Goal: Information Seeking & Learning: Learn about a topic

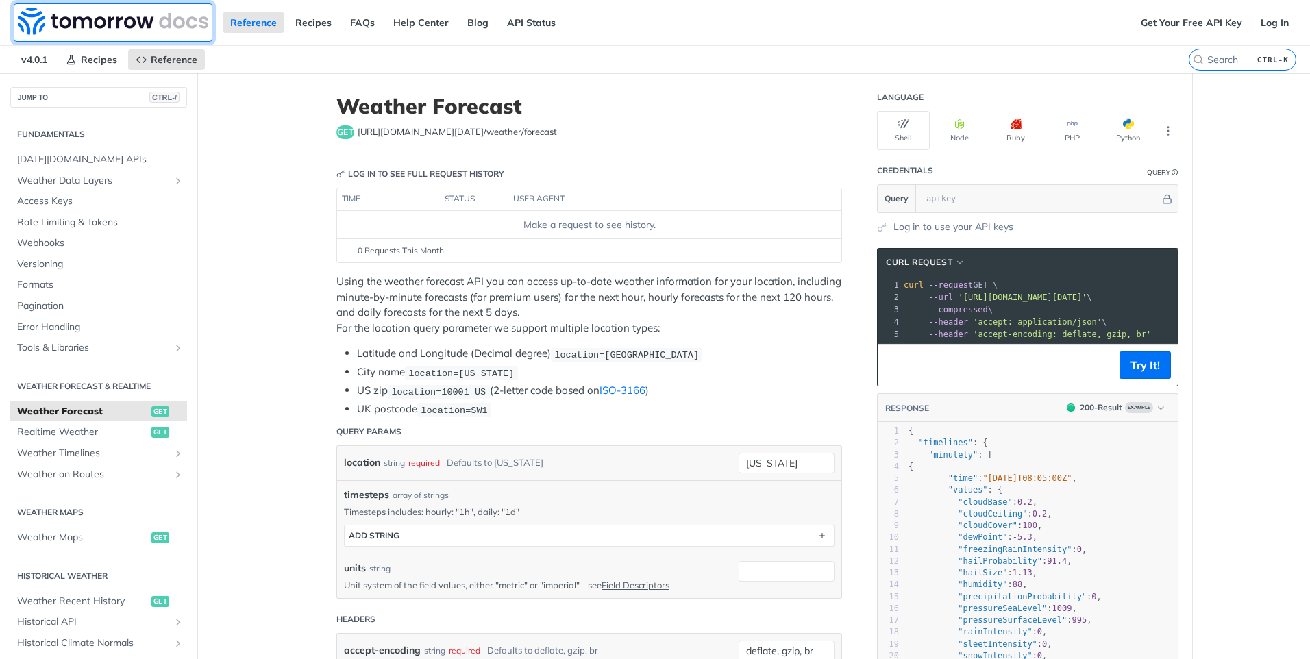
click at [78, 22] on img at bounding box center [113, 21] width 190 height 27
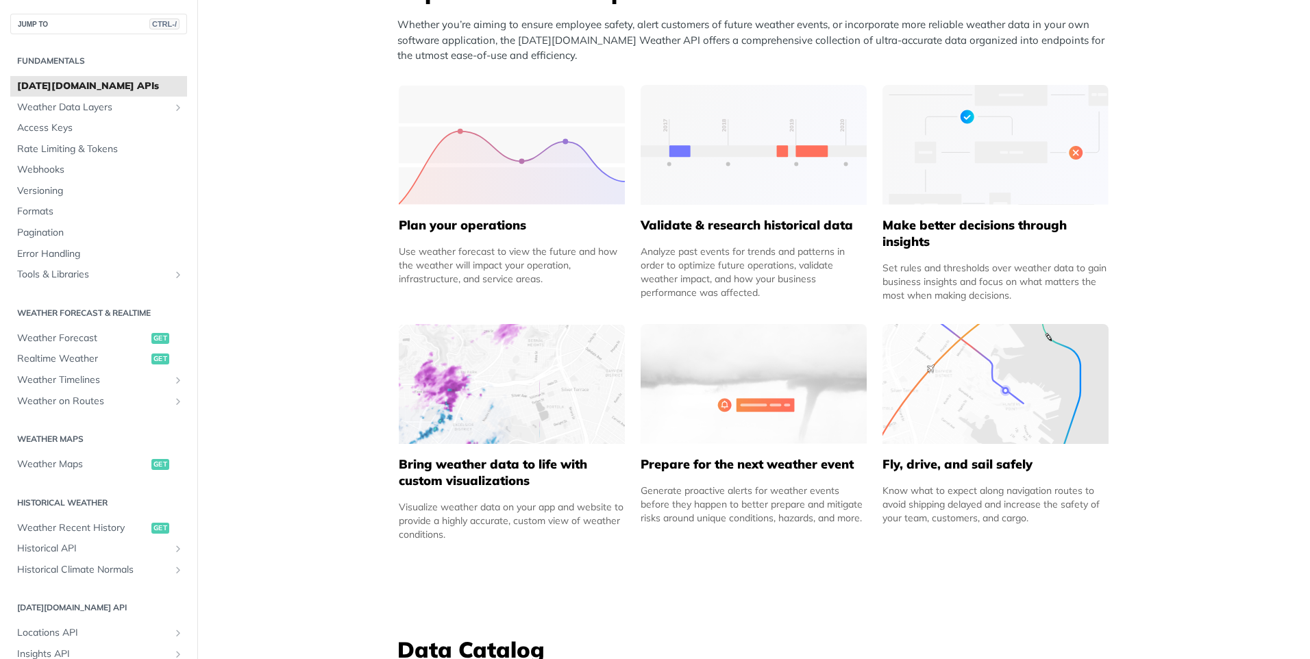
scroll to position [617, 0]
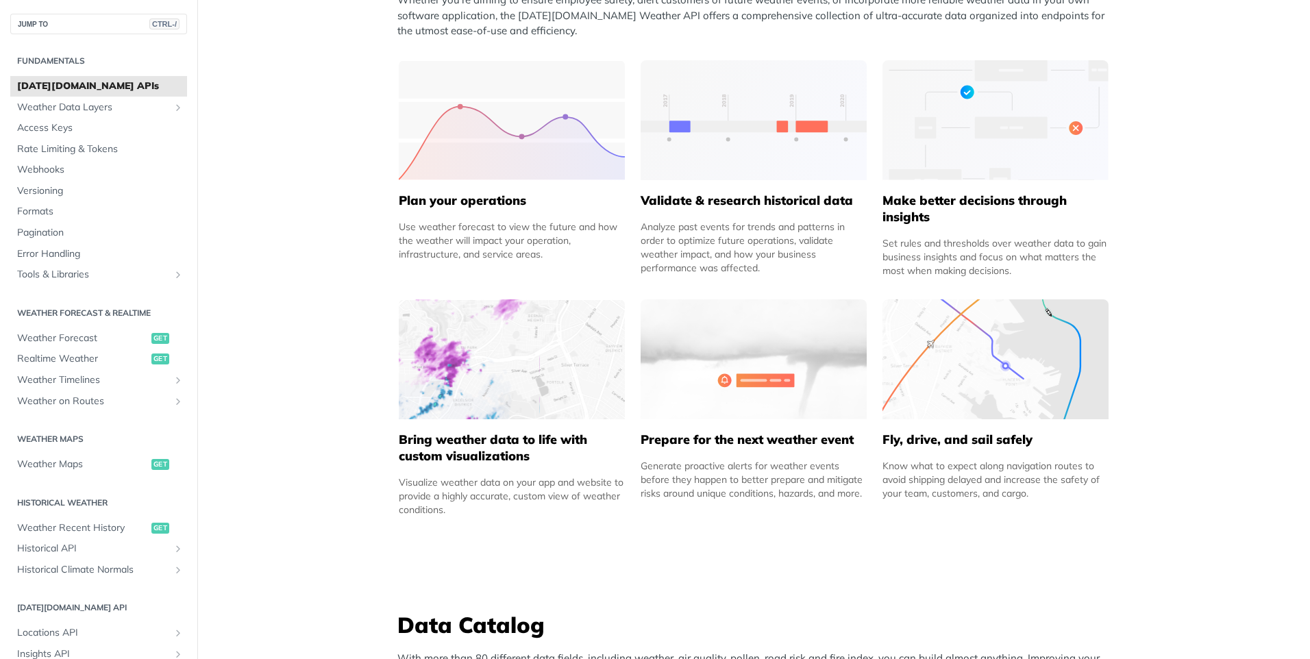
click at [485, 169] on img at bounding box center [512, 120] width 226 height 120
click at [473, 197] on h5 "Plan your operations" at bounding box center [512, 200] width 226 height 16
click at [465, 237] on div "Use weather forecast to view the future and how the weather will impact your op…" at bounding box center [512, 240] width 226 height 41
